Goal: Transaction & Acquisition: Register for event/course

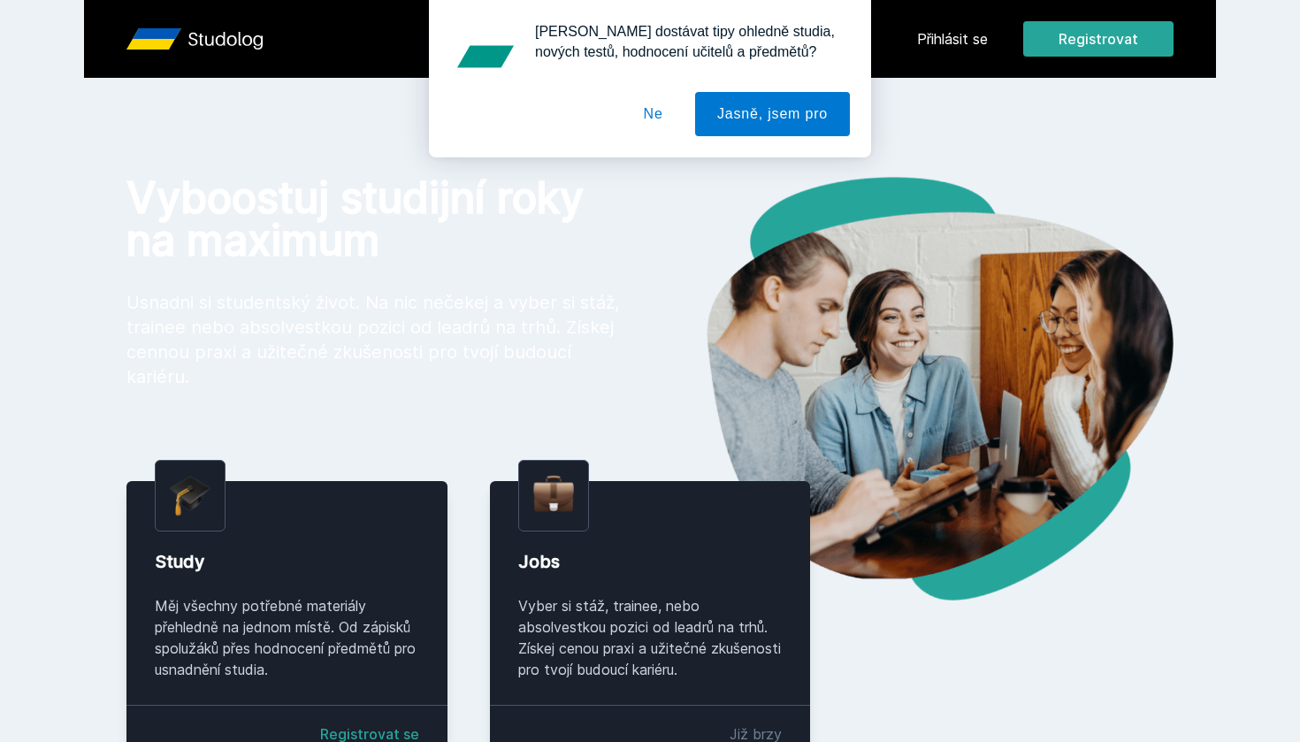
click at [657, 110] on button "Ne" at bounding box center [654, 114] width 64 height 44
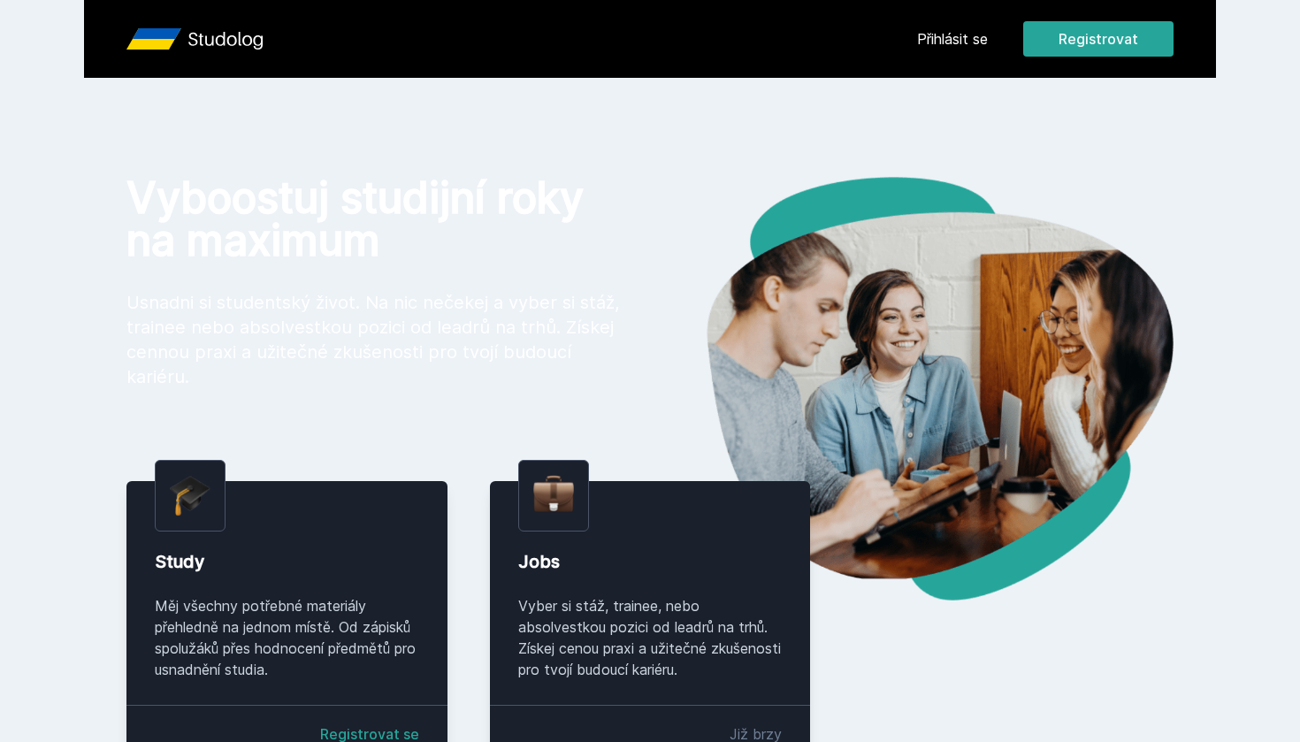
click at [972, 37] on link "Přihlásit se" at bounding box center [952, 38] width 71 height 21
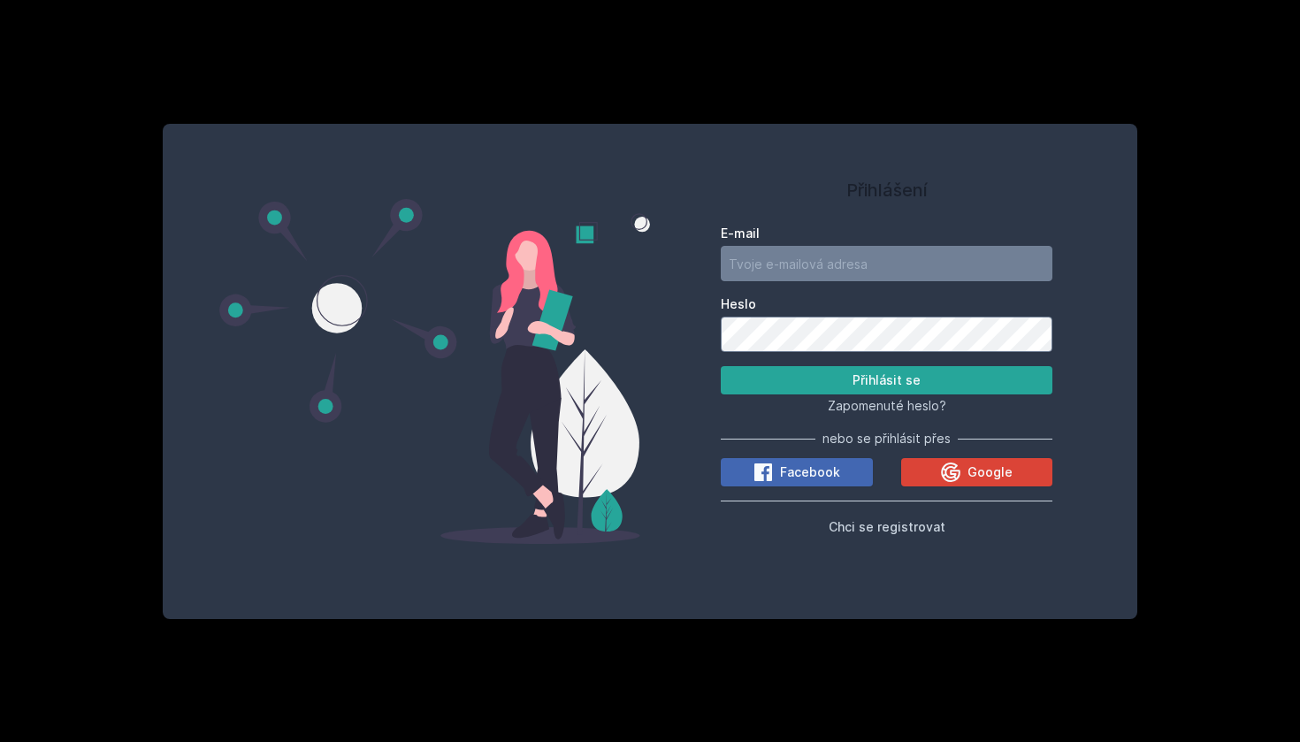
click at [876, 535] on button "Chci se registrovat" at bounding box center [887, 526] width 117 height 21
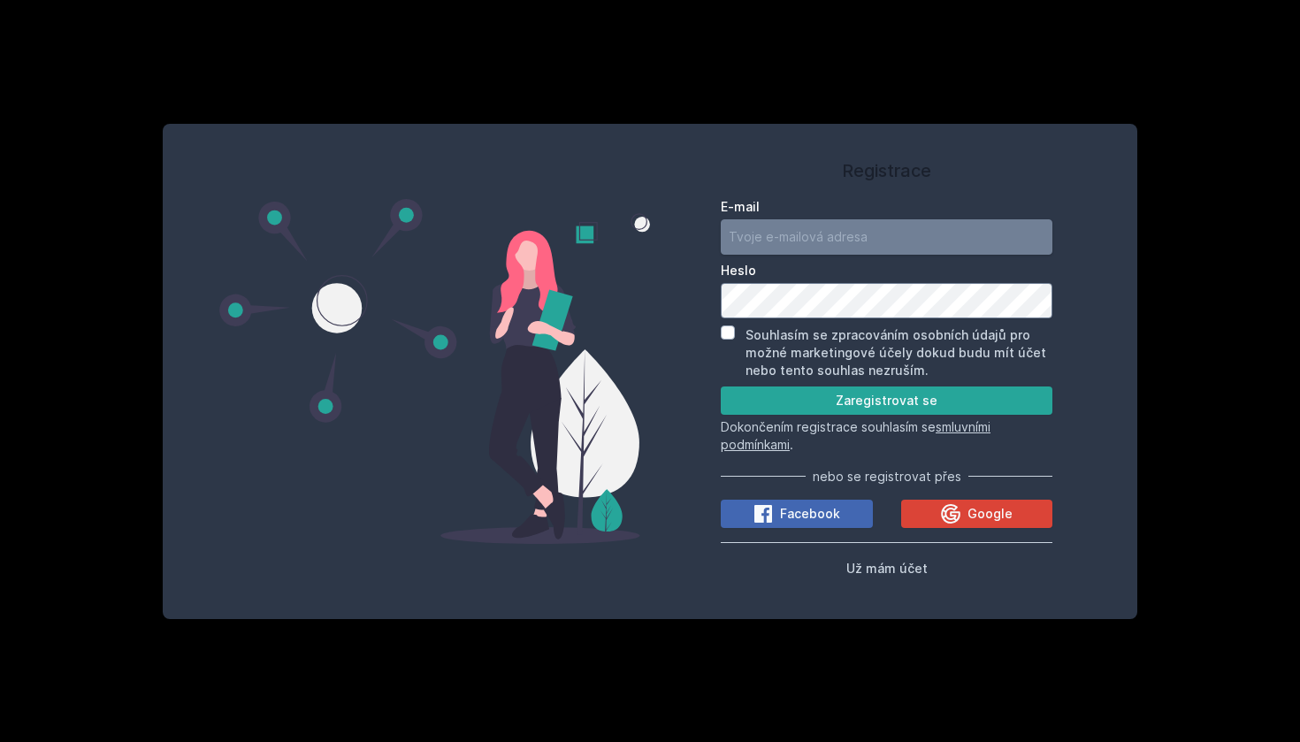
click at [801, 232] on input "E-mail" at bounding box center [887, 236] width 332 height 35
type input "[EMAIL_ADDRESS][DOMAIN_NAME]"
click at [669, 391] on div "Registrace E-mail [EMAIL_ADDRESS][DOMAIN_NAME] Heslo Souhlasím se zpracováním o…" at bounding box center [886, 371] width 473 height 453
click at [731, 333] on input "Souhlasím se zpracováním osobních údajů pro možné marketingové účely dokud budu…" at bounding box center [728, 332] width 14 height 14
checkbox input "true"
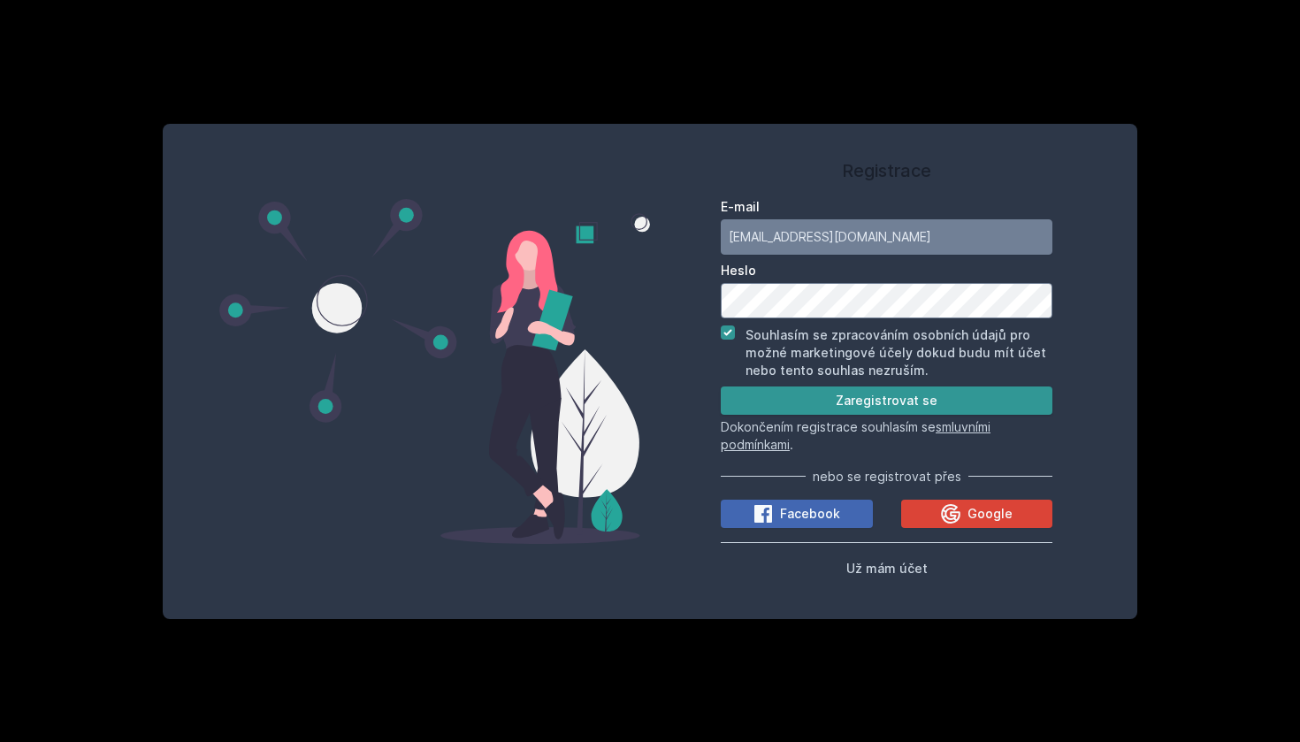
click at [784, 410] on button "Zaregistrovat se" at bounding box center [887, 401] width 332 height 28
click at [780, 401] on button "Zaregistrovat se" at bounding box center [887, 401] width 332 height 28
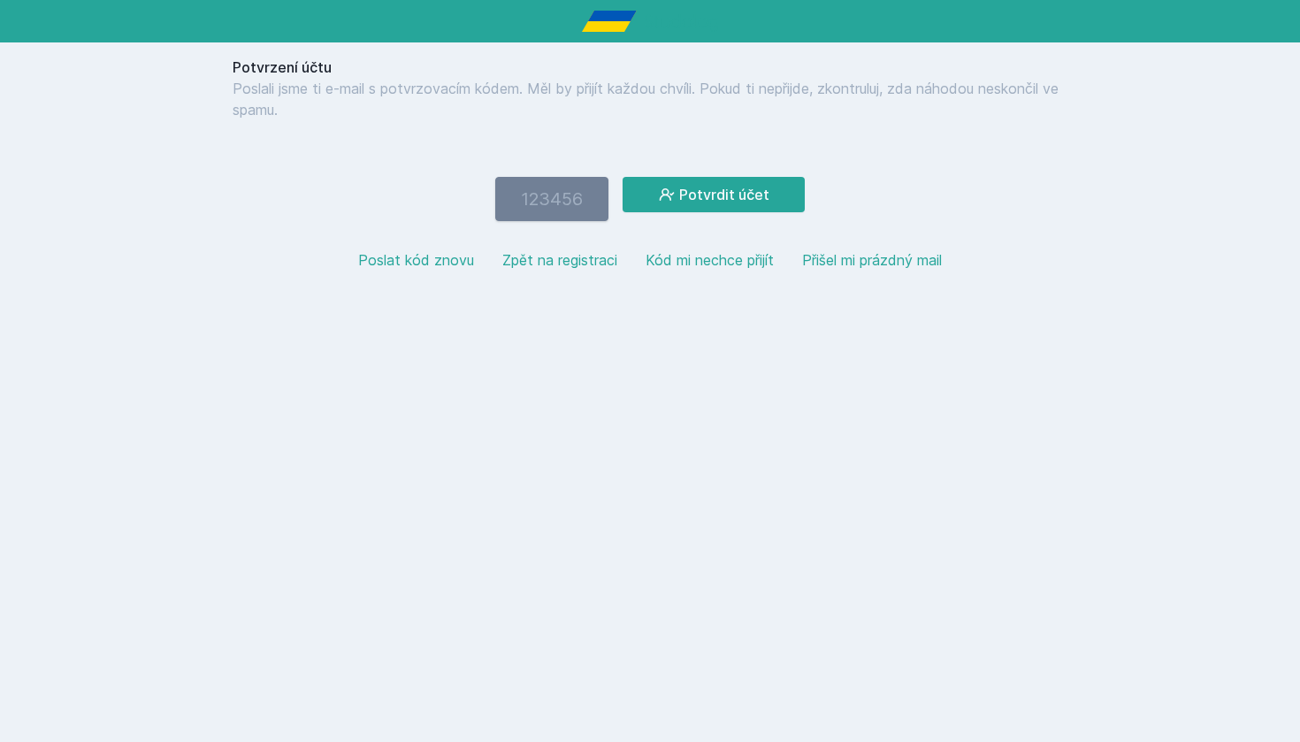
paste input "139435"
type input "139435"
click at [713, 195] on button "Potvrdit účet" at bounding box center [714, 194] width 182 height 35
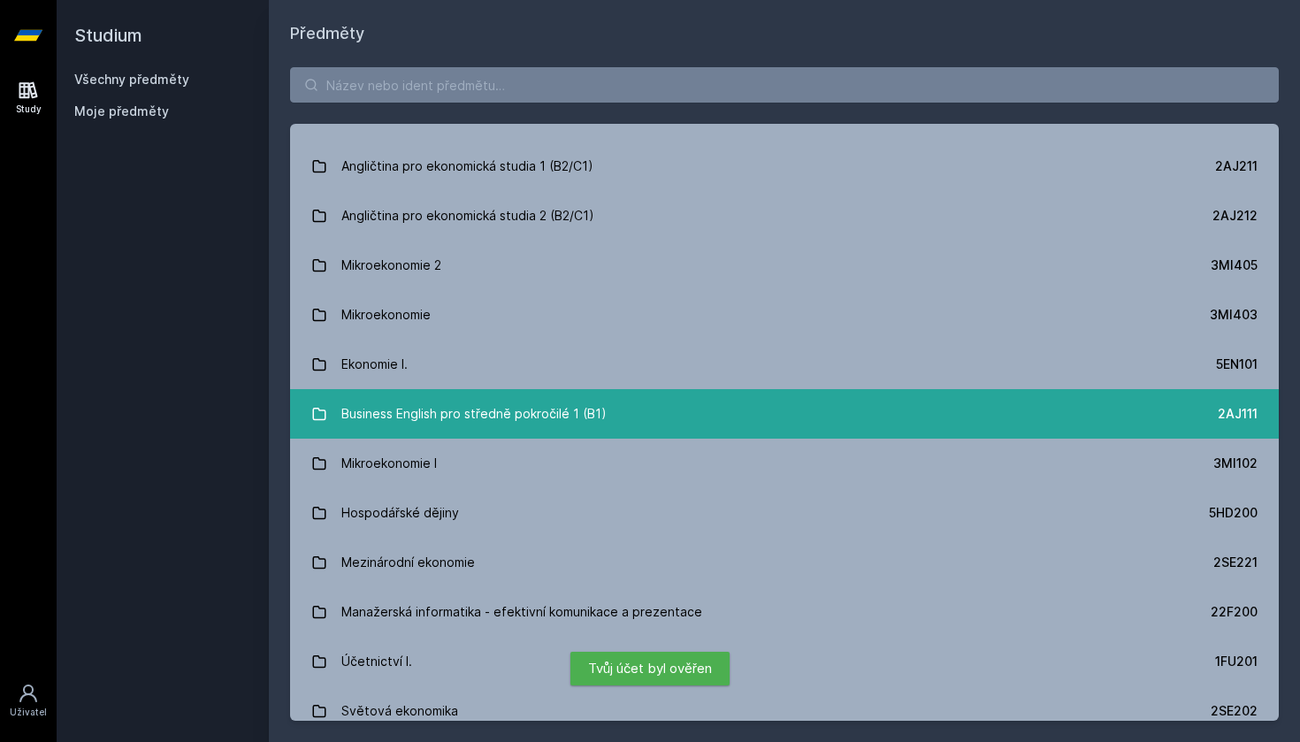
scroll to position [32, 0]
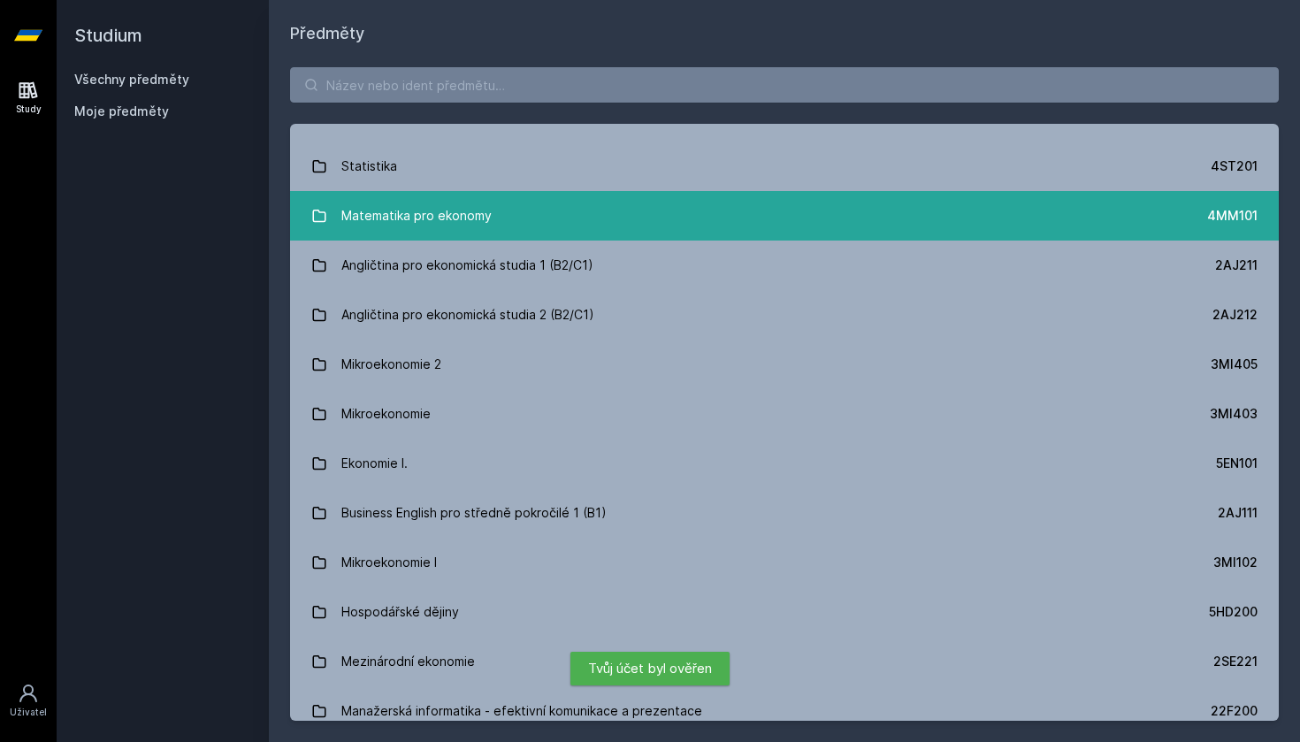
click at [614, 214] on link "Matematika pro ekonomy 4MM101" at bounding box center [784, 216] width 989 height 50
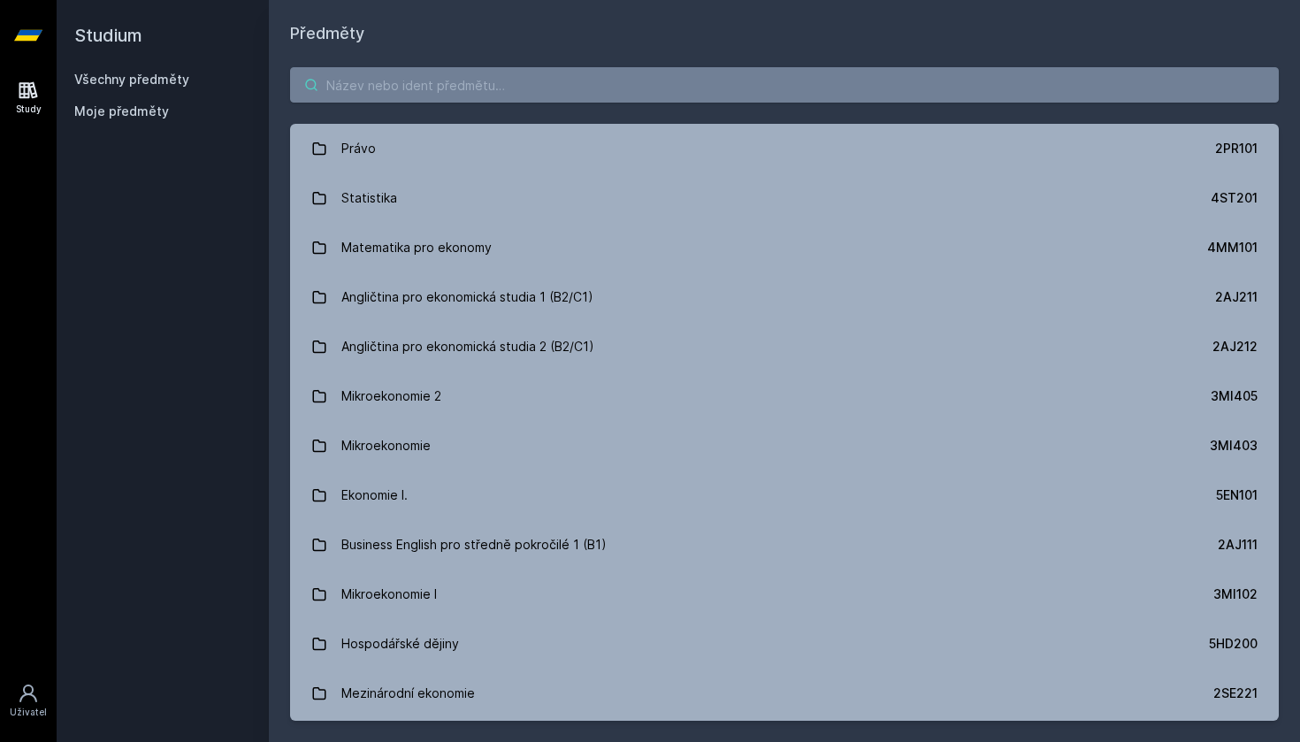
click at [499, 93] on input "search" at bounding box center [784, 84] width 989 height 35
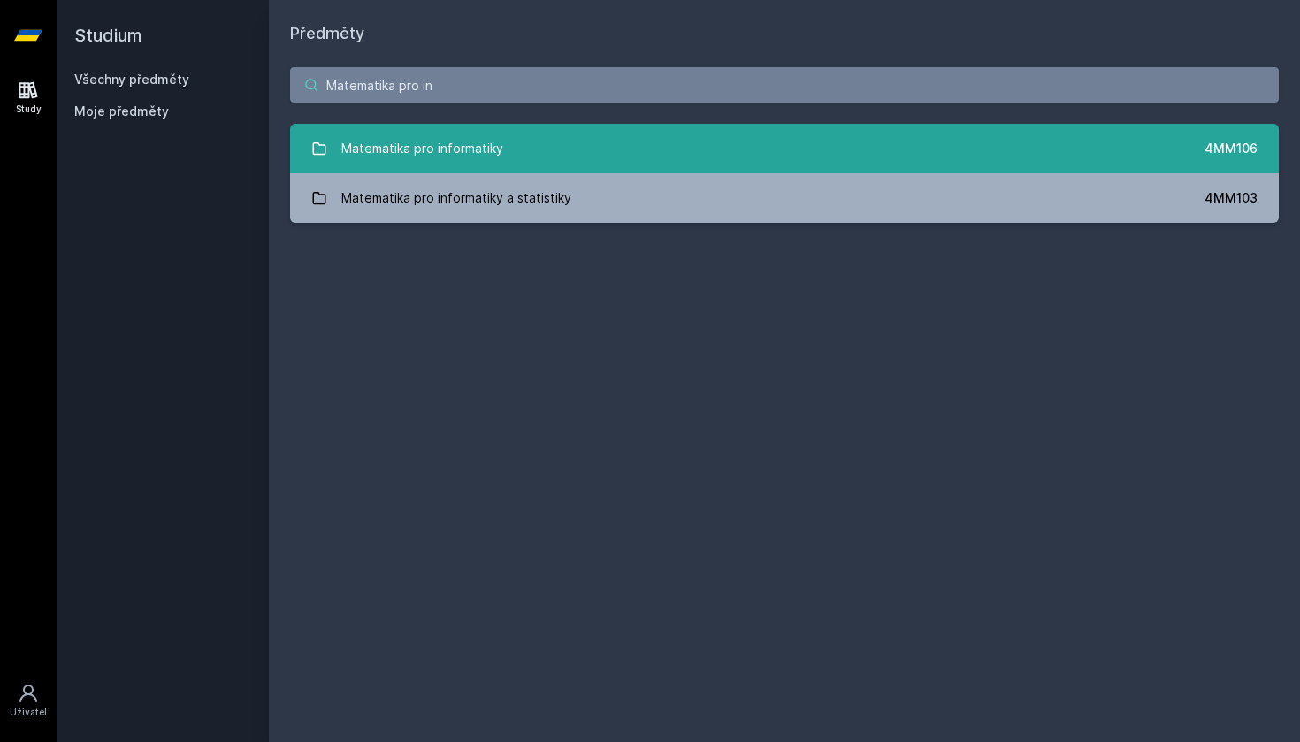
type input "Matematika pro in"
click at [656, 145] on link "Matematika pro informatiky 4MM106" at bounding box center [784, 149] width 989 height 50
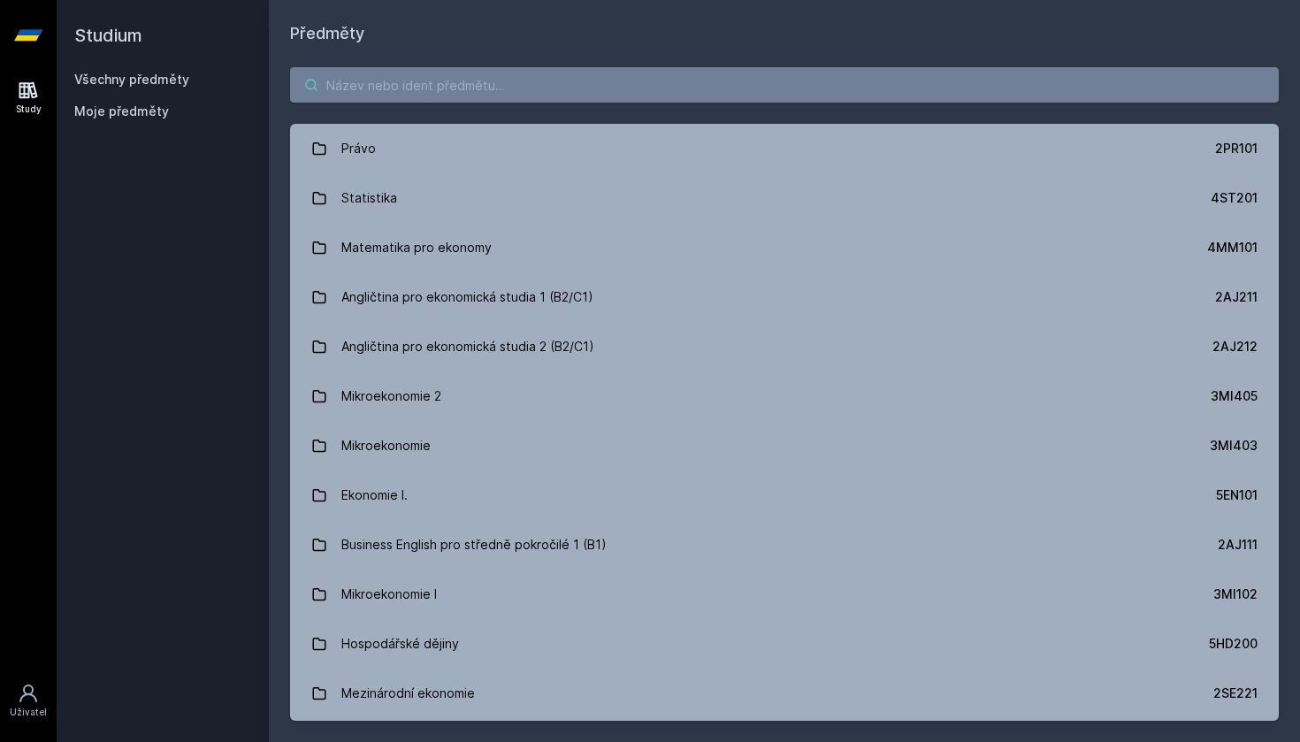
click at [450, 93] on input "search" at bounding box center [784, 84] width 989 height 35
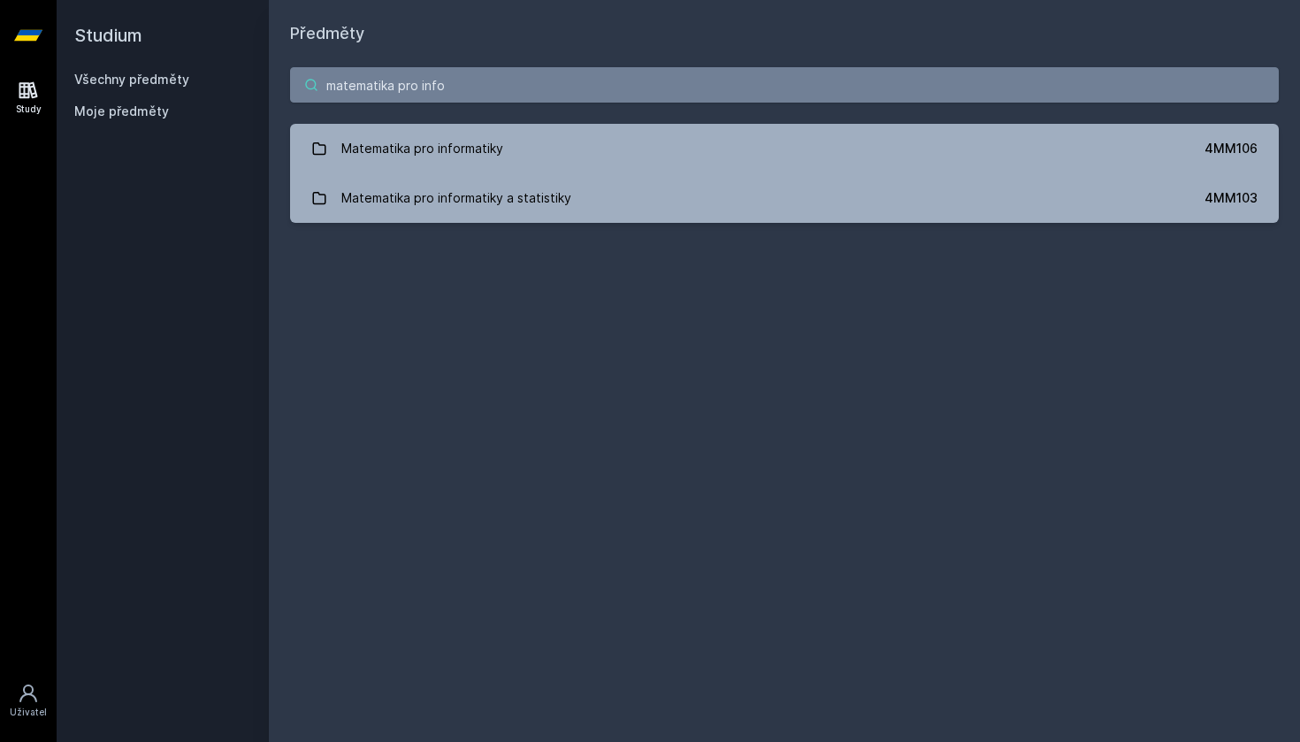
type input "matematika pro info"
click at [518, 225] on div "matematika pro info Matematika pro informatiky 4MM106 Matematika pro informatik…" at bounding box center [784, 145] width 1031 height 198
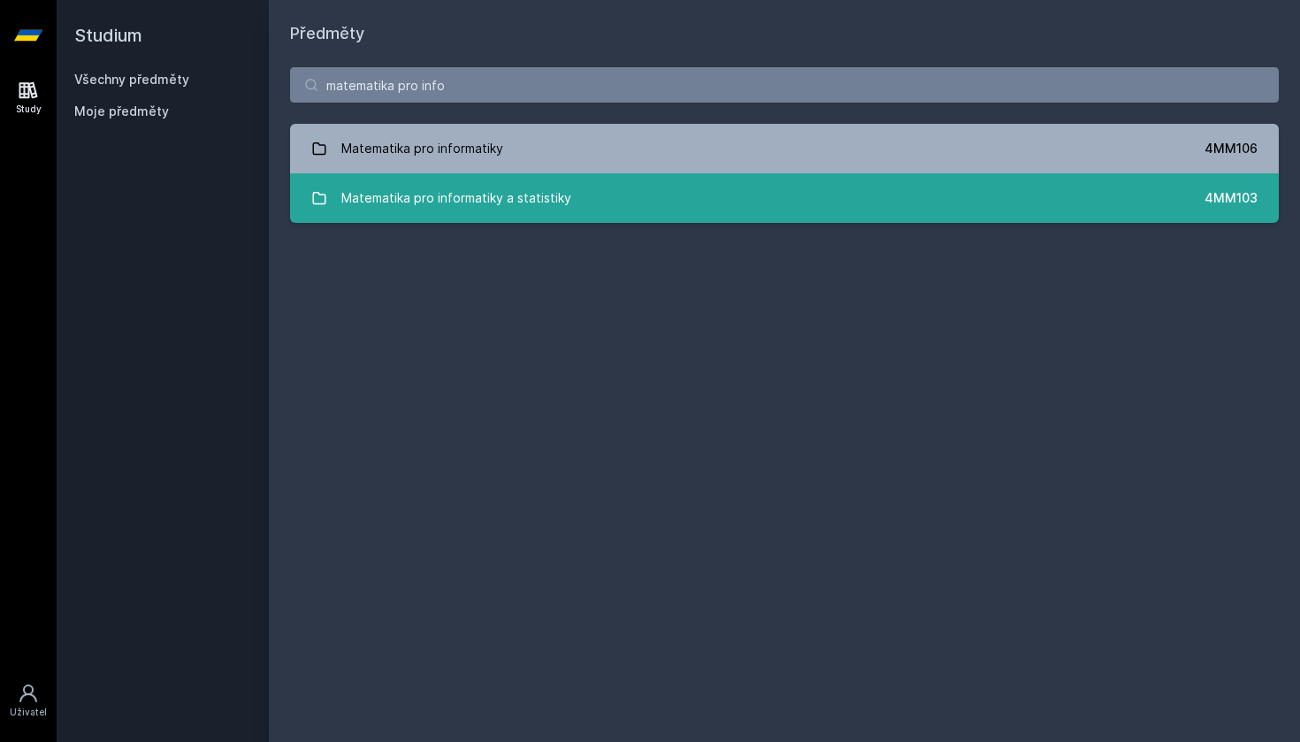
click at [520, 216] on link "Matematika pro informatiky a statistiky 4MM103" at bounding box center [784, 198] width 989 height 50
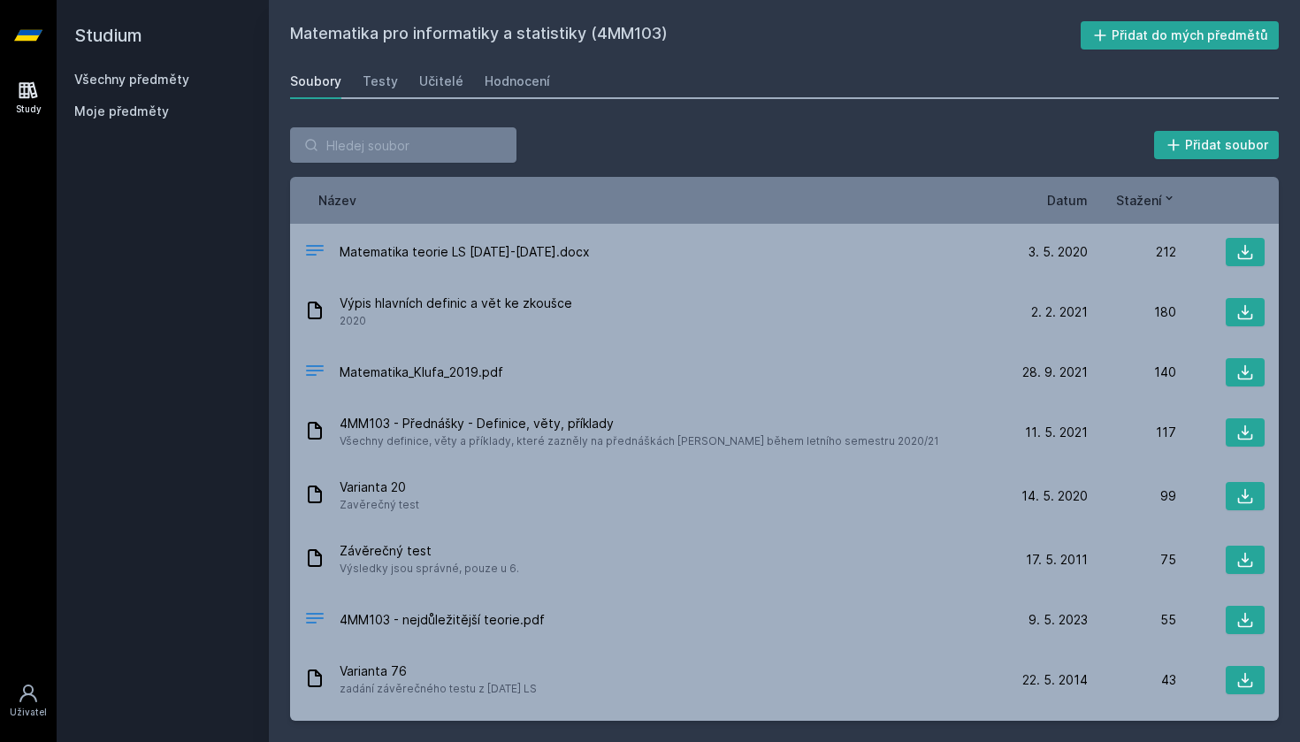
click at [1064, 200] on span "Datum" at bounding box center [1067, 200] width 41 height 19
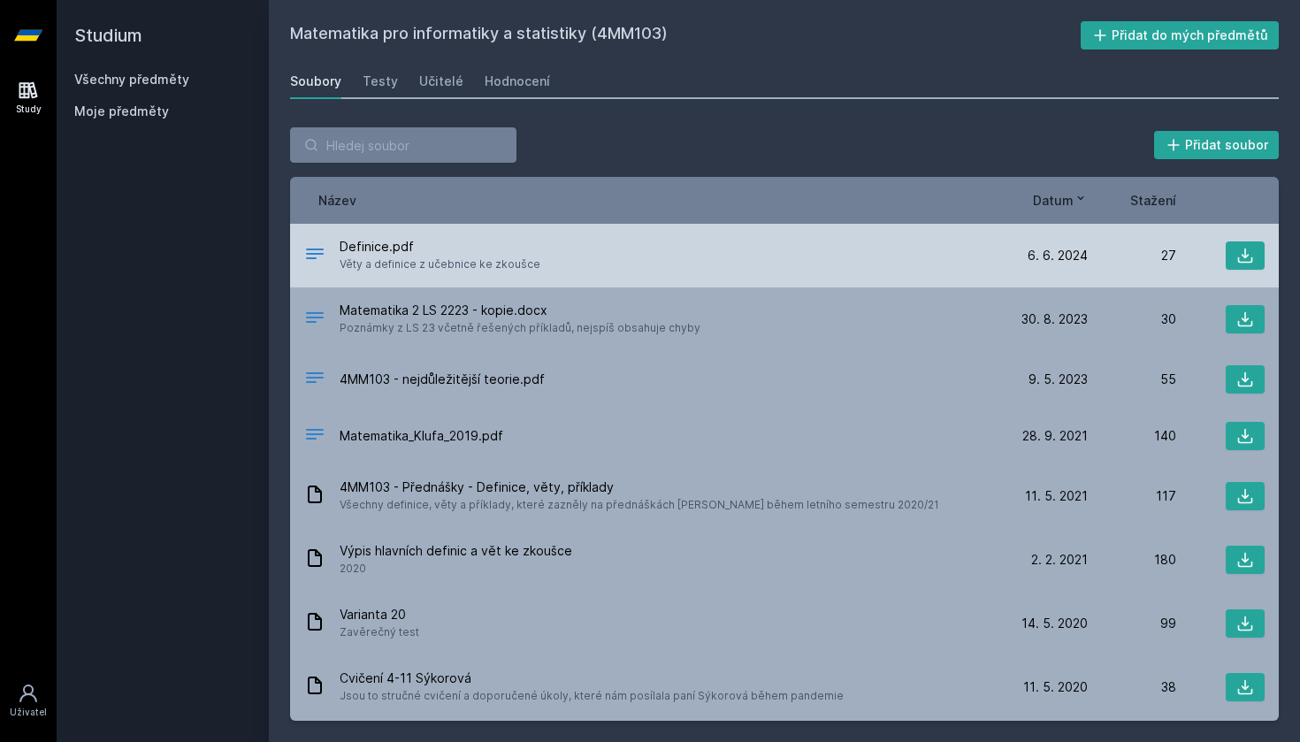
click at [635, 252] on div "Definice.pdf Věty a definice z učebnice ke zkoušce" at bounding box center [651, 255] width 695 height 35
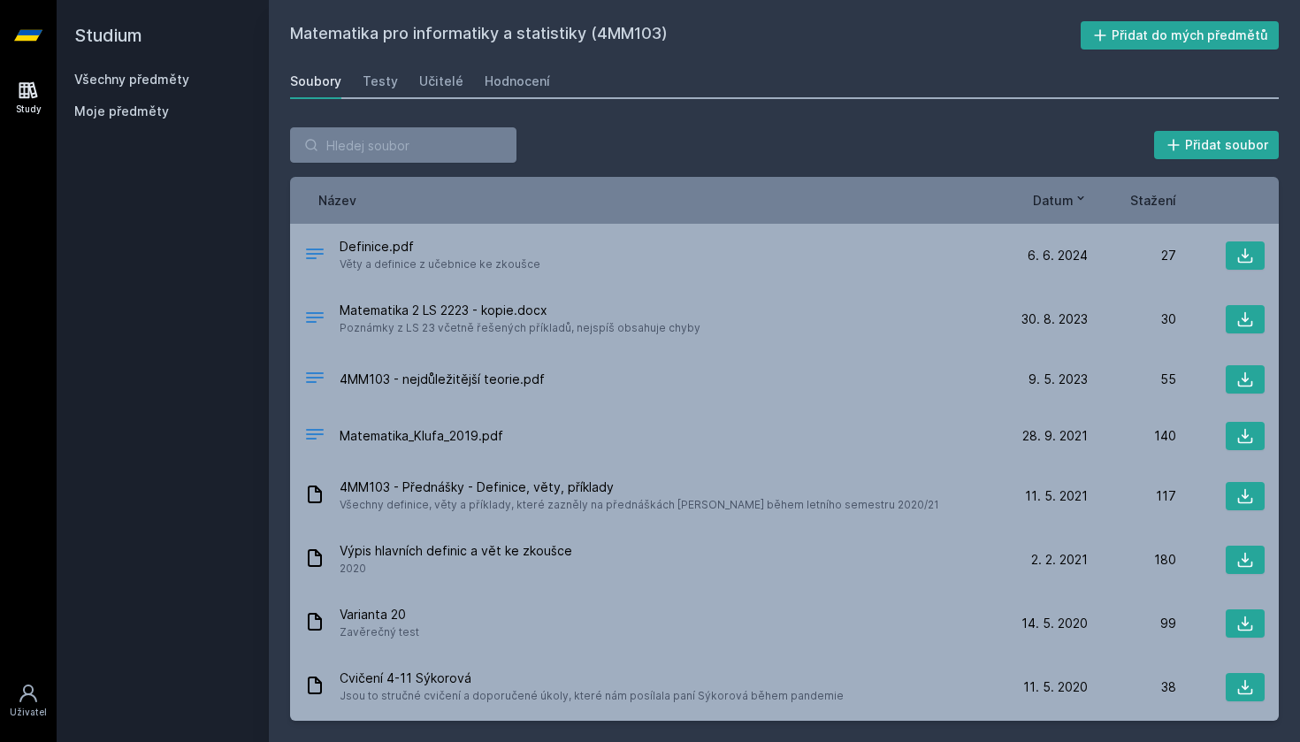
click at [21, 93] on icon at bounding box center [28, 90] width 21 height 21
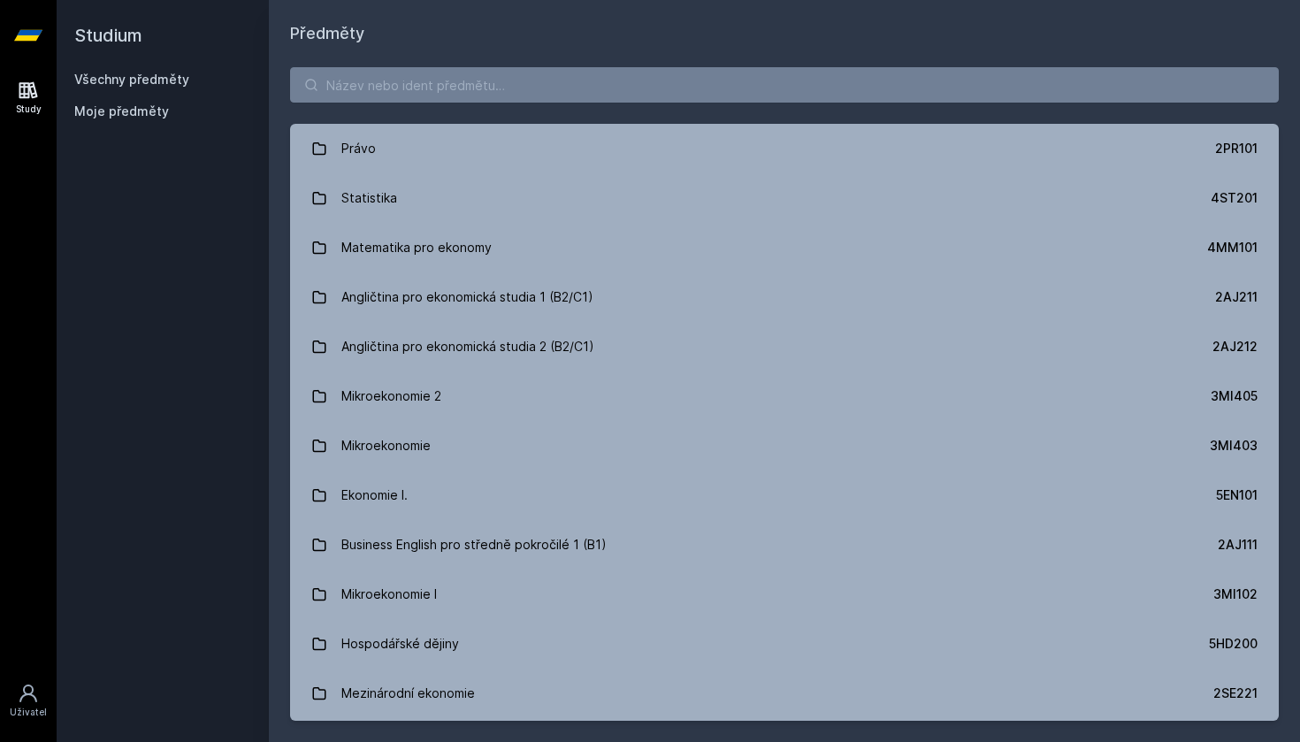
click at [26, 42] on icon at bounding box center [28, 35] width 28 height 71
click at [26, 33] on icon at bounding box center [28, 35] width 28 height 11
click at [114, 75] on link "Všechny předměty" at bounding box center [131, 79] width 115 height 15
